Goal: Task Accomplishment & Management: Use online tool/utility

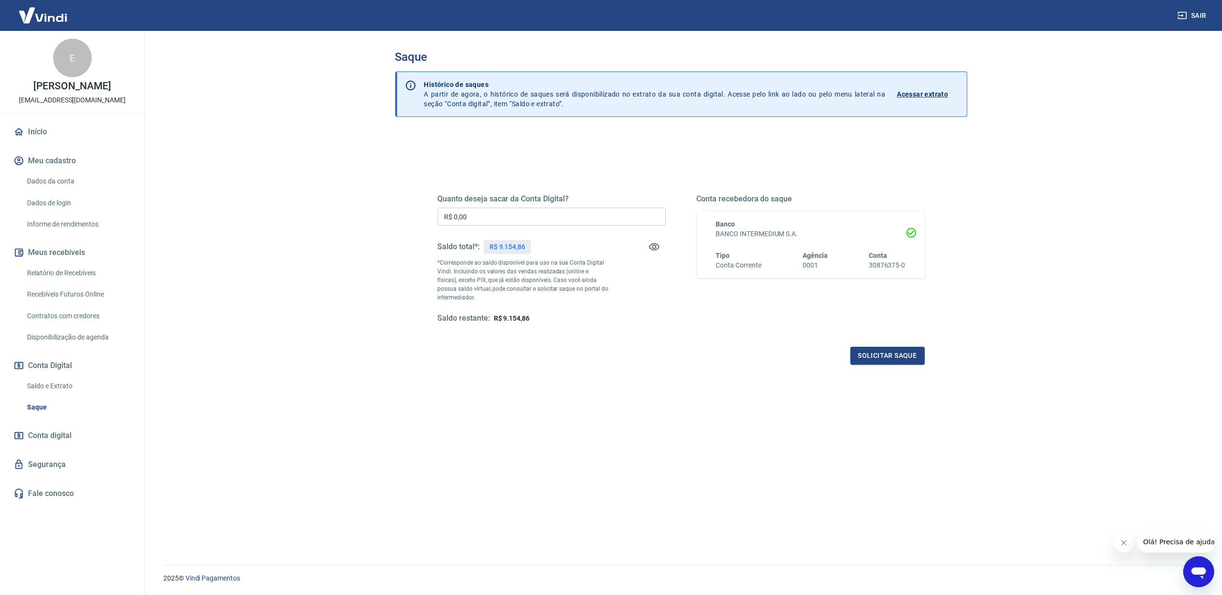
click at [520, 248] on p "R$ 9.154,86" at bounding box center [508, 247] width 36 height 10
copy p "9.154,86"
click at [499, 218] on input "R$ 0,00" at bounding box center [552, 217] width 228 height 18
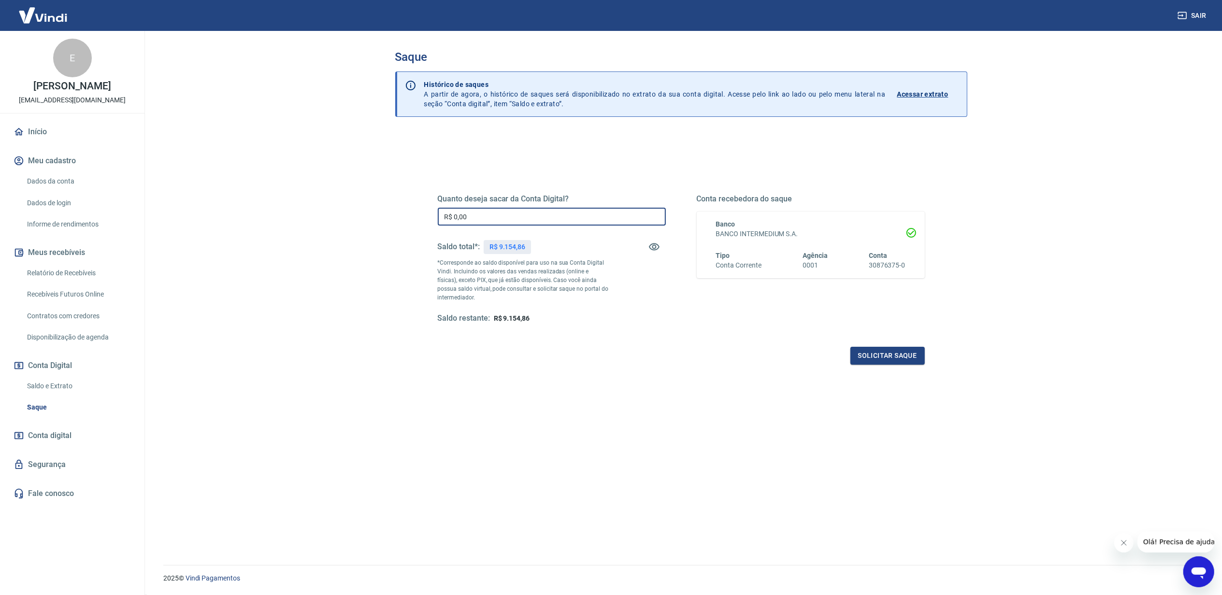
click at [499, 218] on input "R$ 0,00" at bounding box center [552, 217] width 228 height 18
paste input "9.154,86"
type input "R$ 9.154,86"
click at [590, 333] on div "Quanto deseja sacar da Conta Digital? R$ 9.154,86 ​ Saldo total*: R$ 9.154,86 *…" at bounding box center [681, 268] width 487 height 194
click at [894, 364] on button "Solicitar saque" at bounding box center [888, 356] width 74 height 18
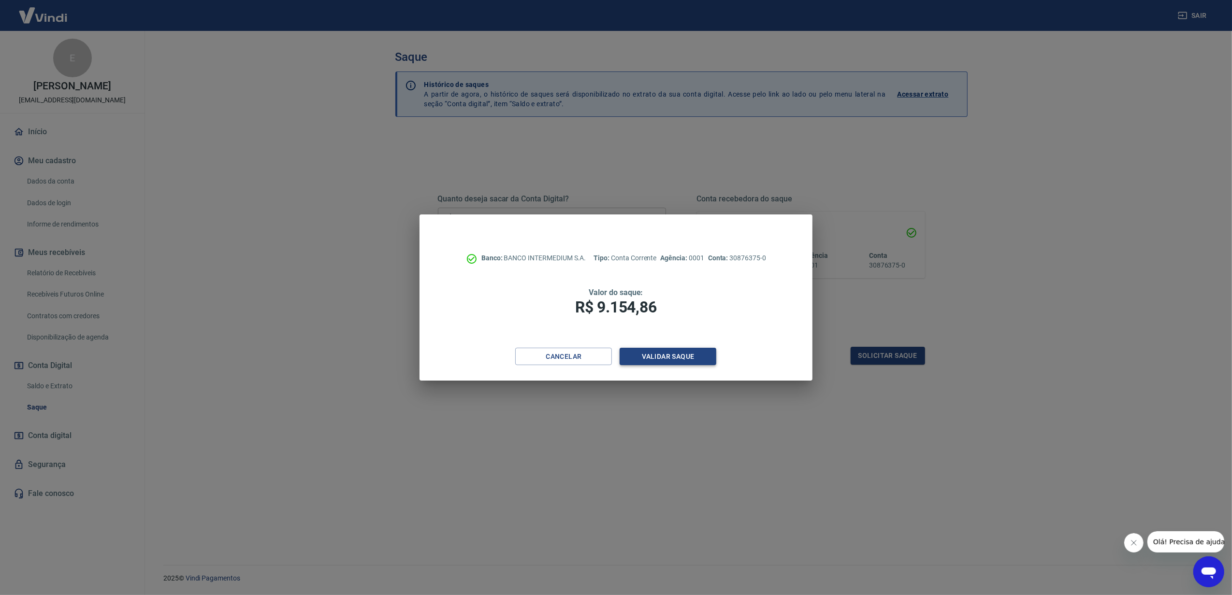
click at [713, 355] on button "Validar saque" at bounding box center [668, 357] width 97 height 18
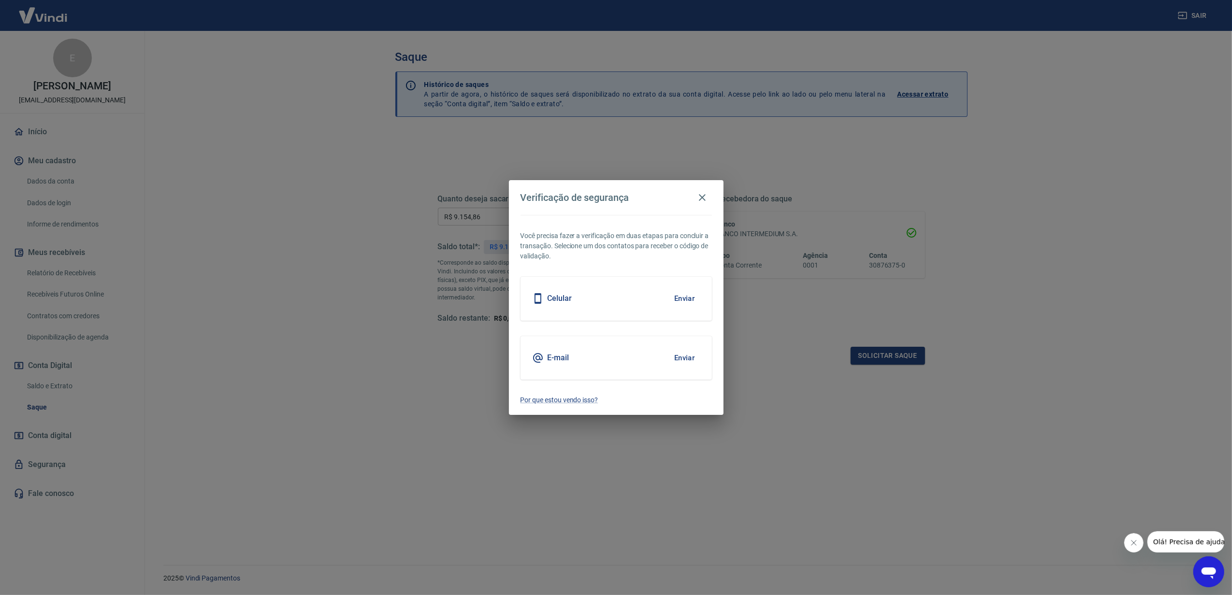
click at [693, 303] on button "Enviar" at bounding box center [684, 299] width 31 height 20
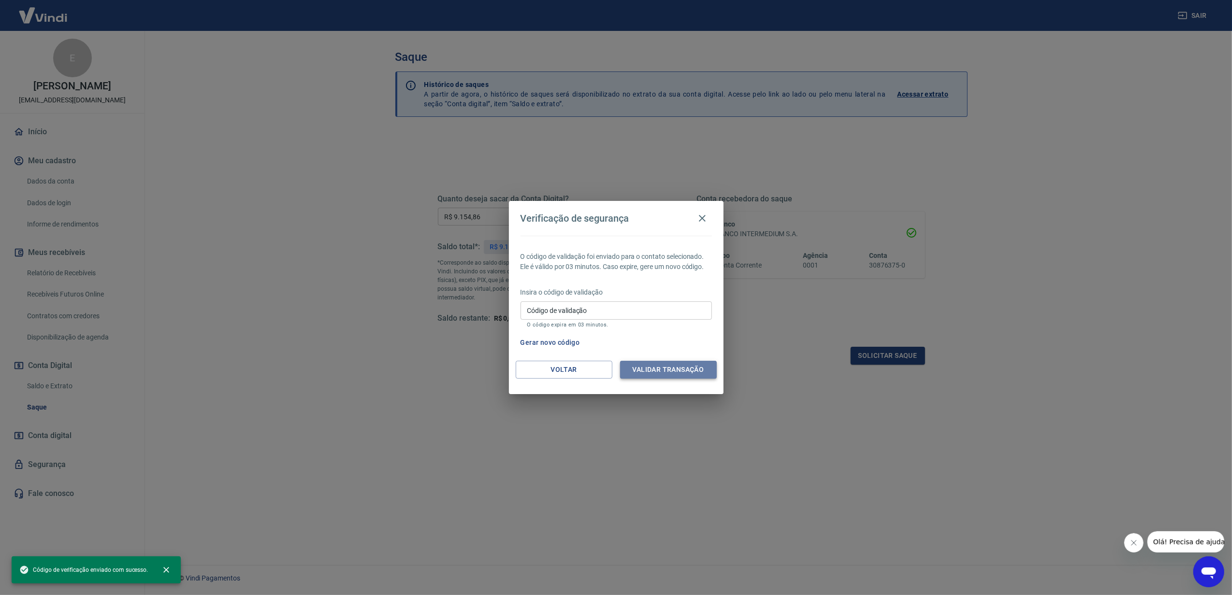
click at [671, 363] on button "Validar transação" at bounding box center [668, 370] width 97 height 18
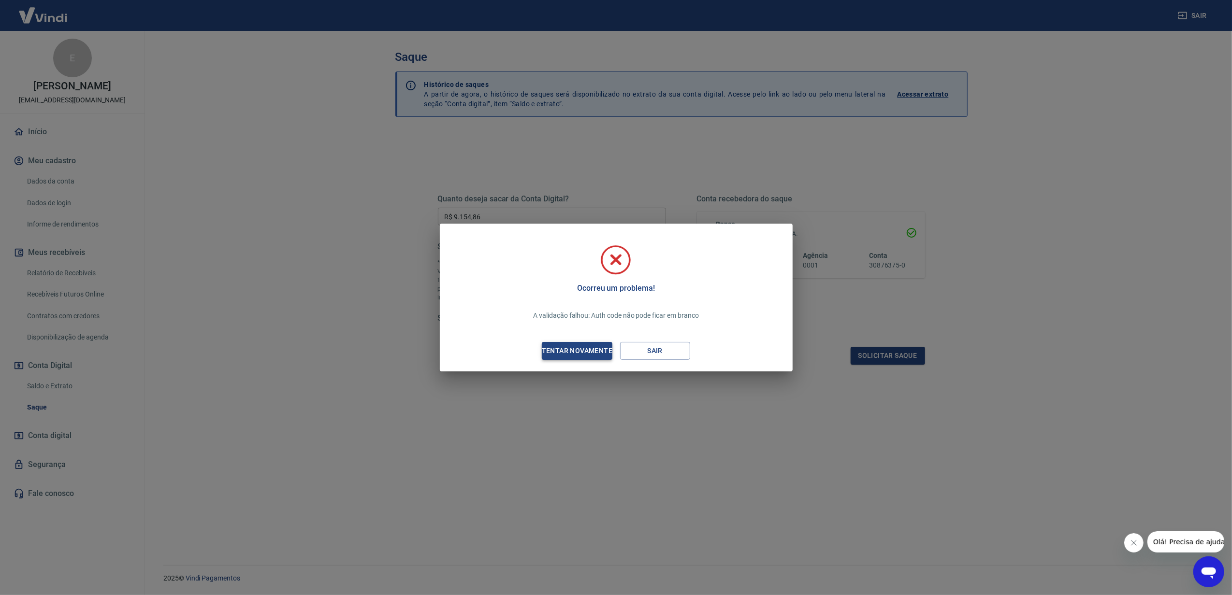
click at [600, 350] on div "Tentar novamente" at bounding box center [577, 351] width 94 height 12
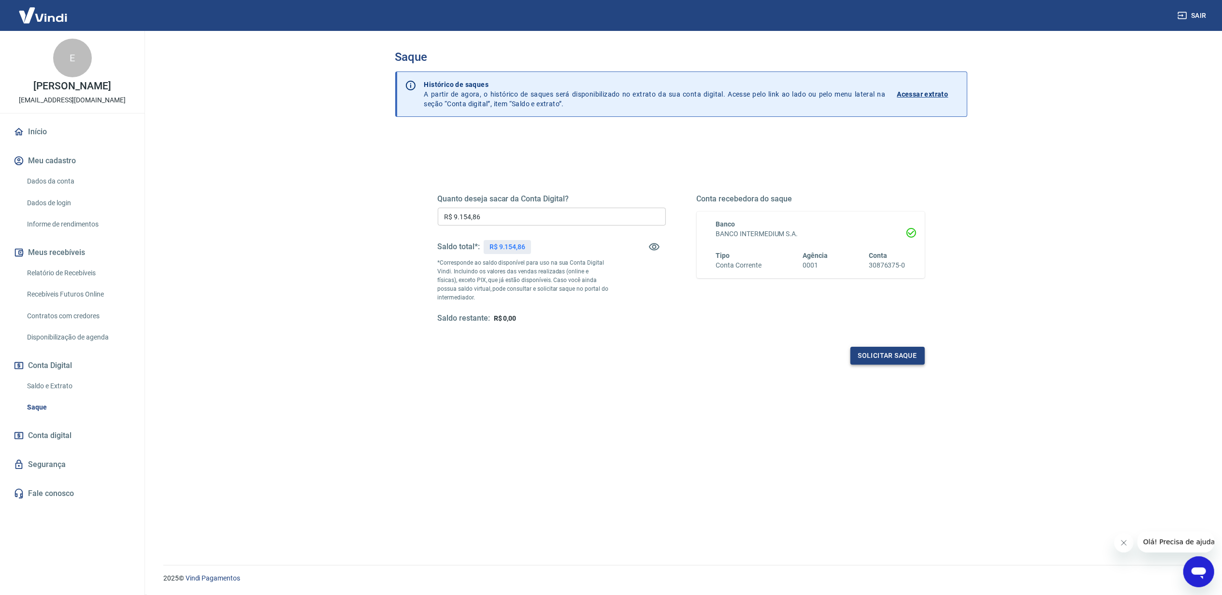
click at [909, 356] on button "Solicitar saque" at bounding box center [888, 356] width 74 height 18
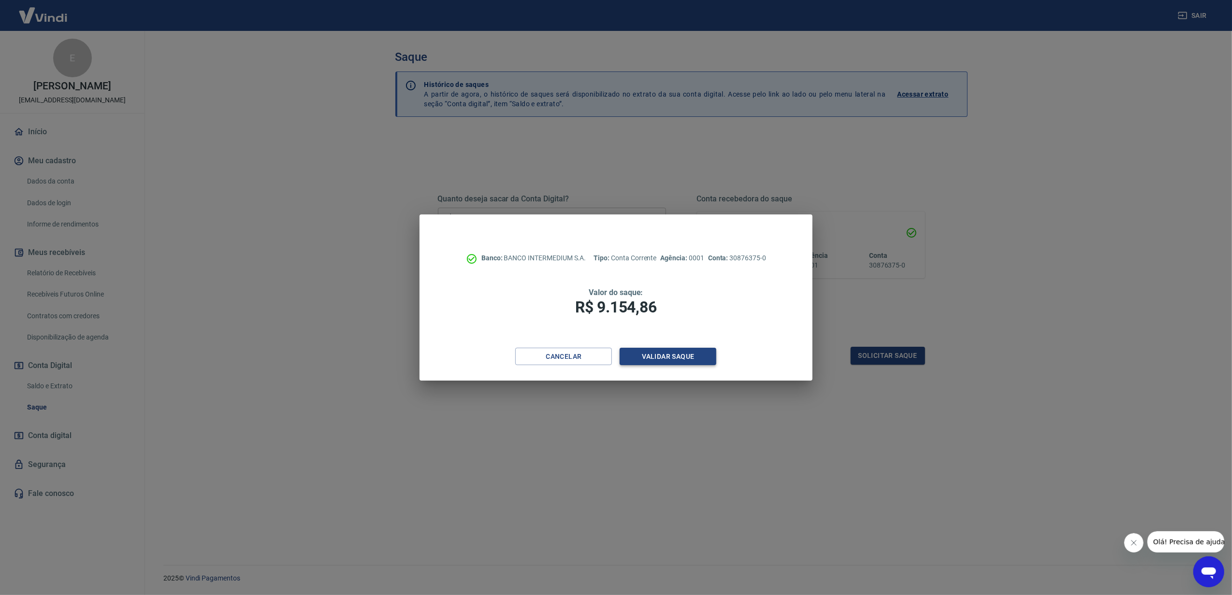
click at [672, 353] on button "Validar saque" at bounding box center [668, 357] width 97 height 18
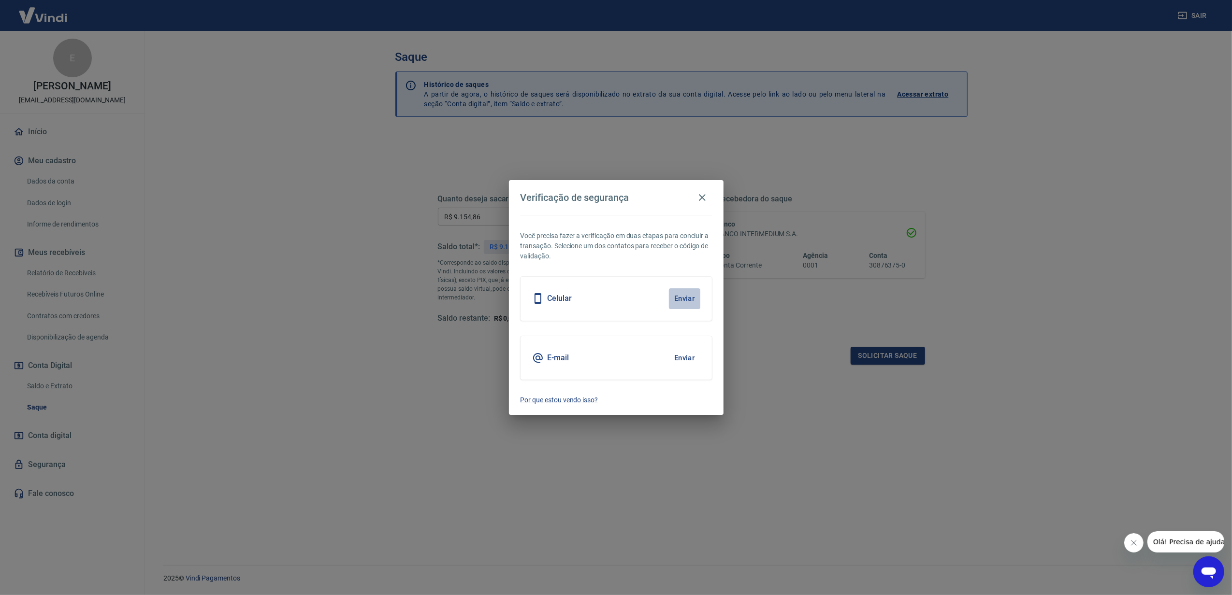
click at [671, 298] on button "Enviar" at bounding box center [684, 299] width 31 height 20
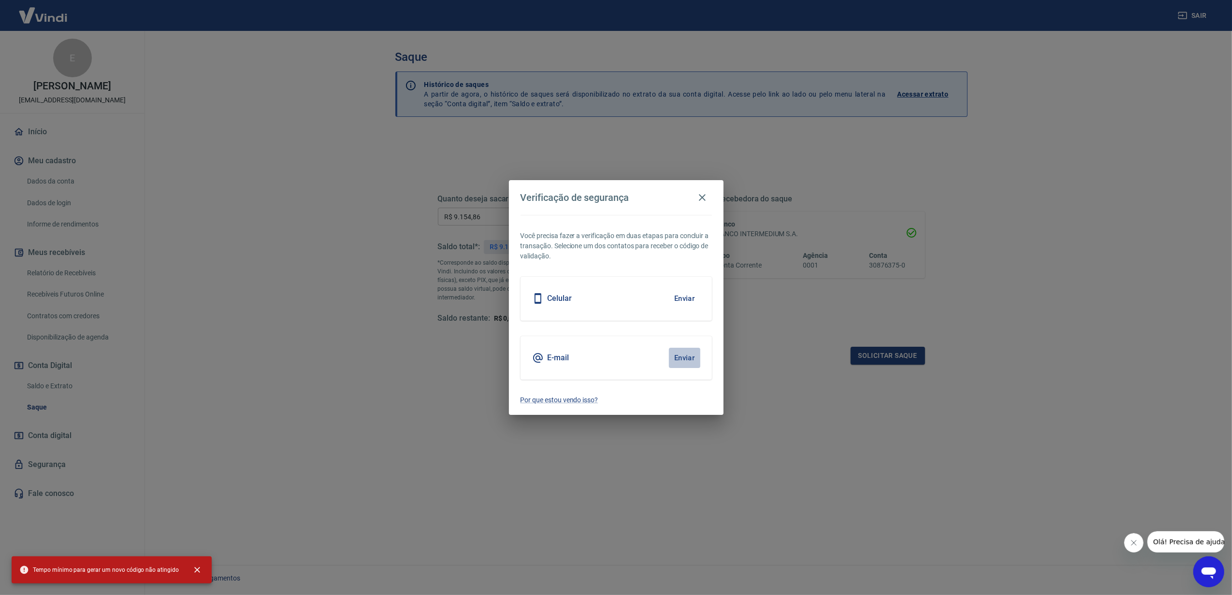
click at [682, 359] on button "Enviar" at bounding box center [684, 358] width 31 height 20
click at [706, 198] on icon "button" at bounding box center [702, 198] width 12 height 12
